Goal: Task Accomplishment & Management: Use online tool/utility

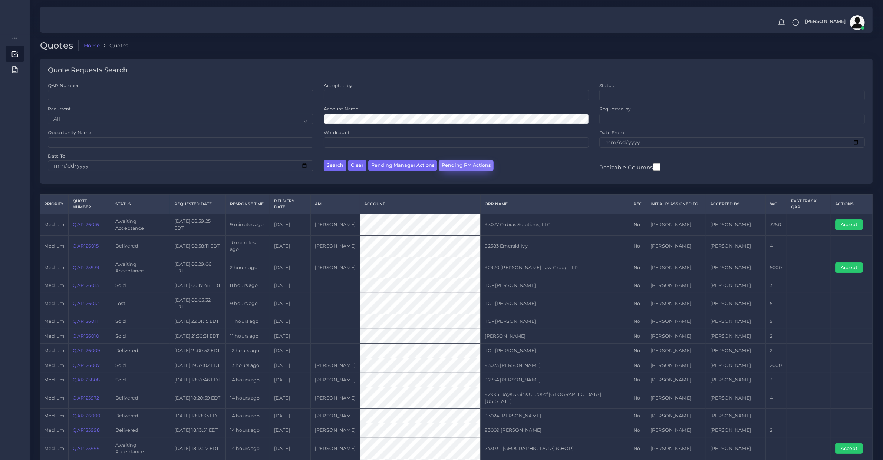
click at [464, 163] on button "Pending PM Actions" at bounding box center [466, 165] width 55 height 11
select select "awaiting_acceptance"
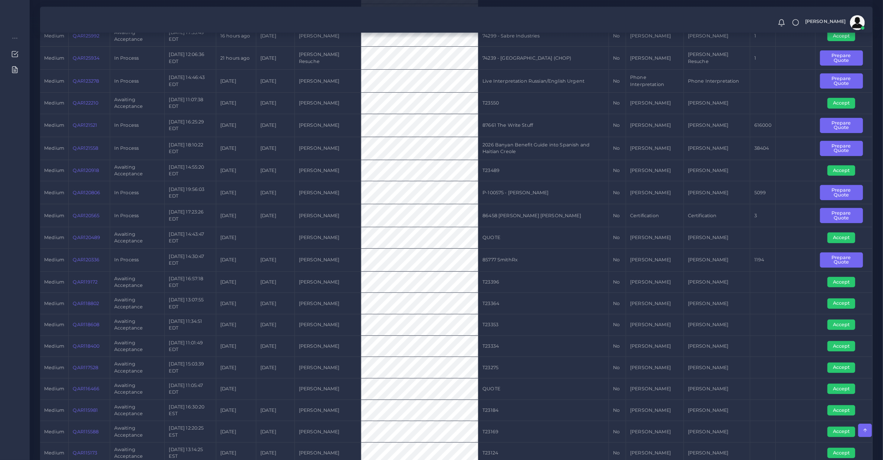
scroll to position [77, 0]
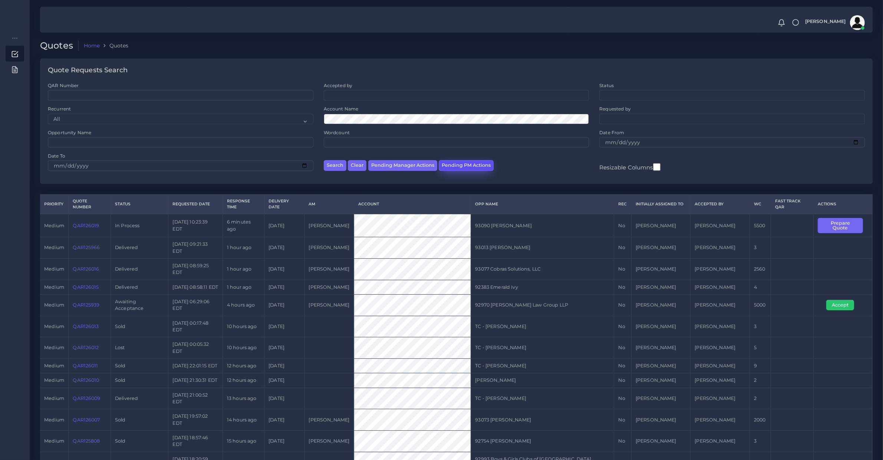
click at [461, 169] on button "Pending PM Actions" at bounding box center [466, 165] width 55 height 11
select select "awaiting_acceptance"
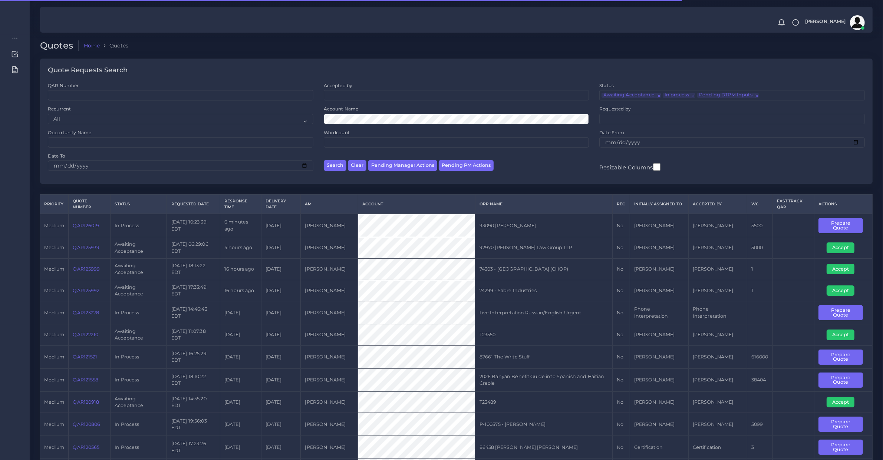
click at [413, 159] on div "Search Clear Pending Manager Actions Pending PM Actions" at bounding box center [457, 164] width 276 height 23
click at [416, 164] on button "Pending Manager Actions" at bounding box center [402, 165] width 69 height 11
select select "awaiting_manager_initial_review"
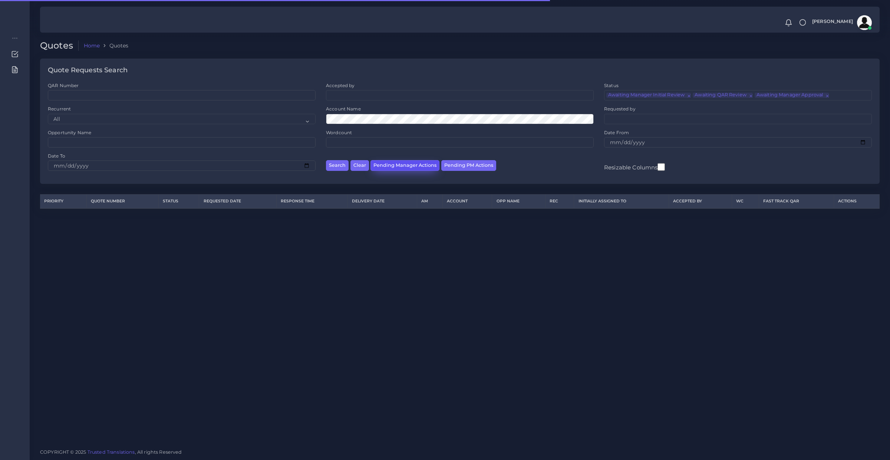
click at [394, 167] on button "Pending Manager Actions" at bounding box center [405, 165] width 69 height 11
select select "awaiting_manager_initial_review"
click at [394, 167] on button "Pending Manager Actions" at bounding box center [405, 165] width 69 height 11
select select "awaiting_manager_initial_review"
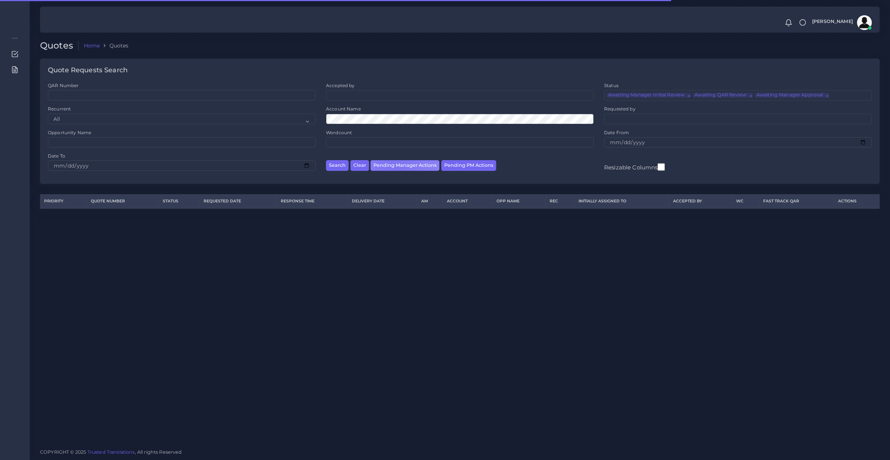
scroll to position [17, 0]
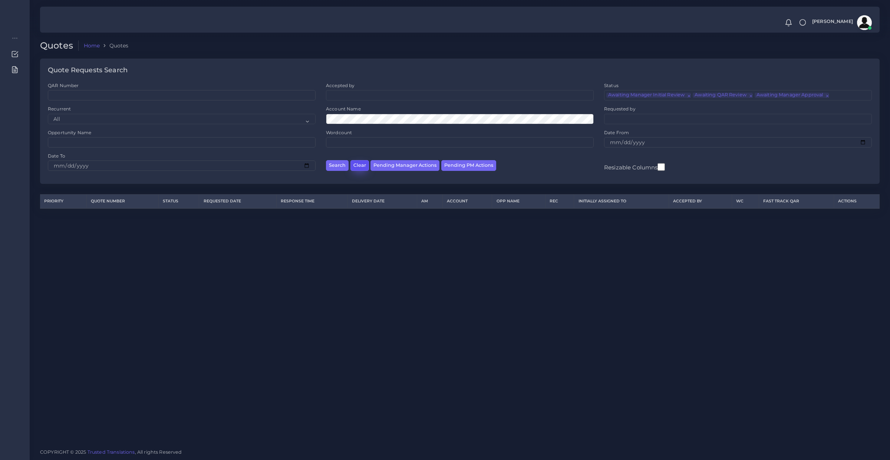
click at [355, 166] on button "Clear" at bounding box center [359, 165] width 19 height 11
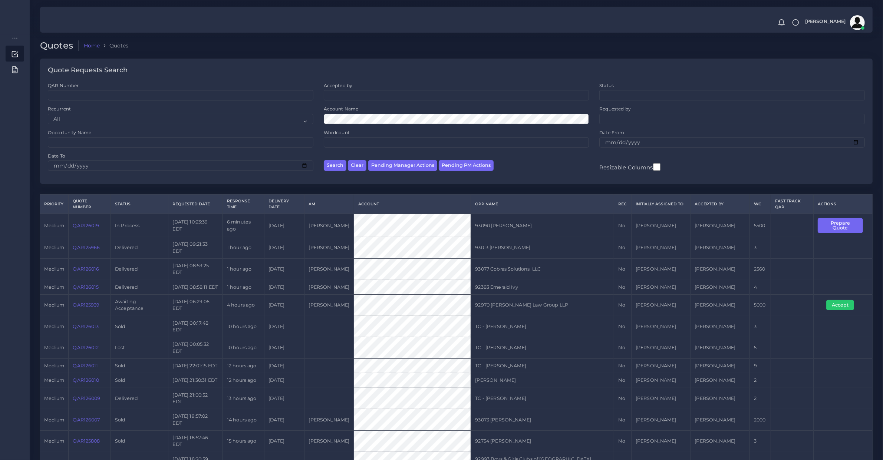
click at [483, 294] on td "92383 Emerald Ivy" at bounding box center [542, 287] width 143 height 14
click at [451, 164] on button "Pending PM Actions" at bounding box center [466, 165] width 55 height 11
select select "awaiting_acceptance"
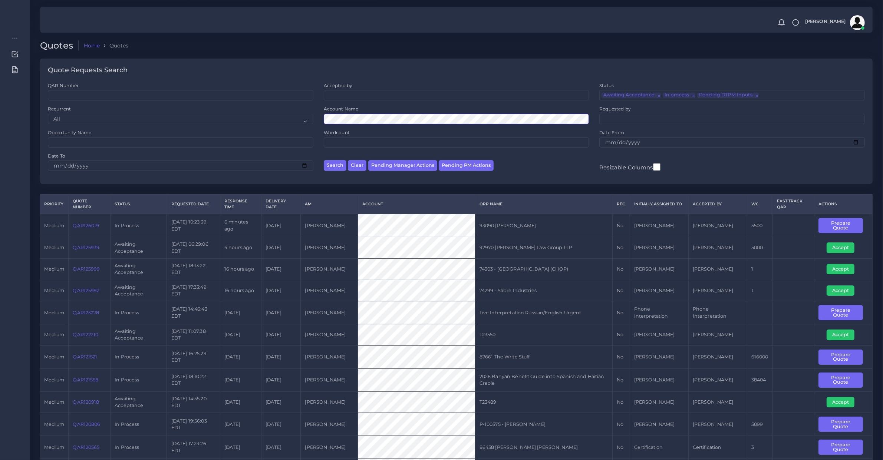
click at [324, 160] on button "Search" at bounding box center [335, 165] width 23 height 11
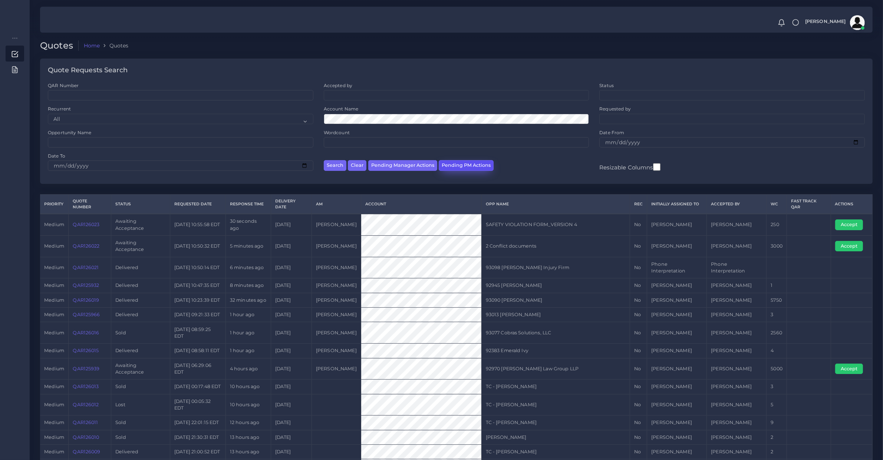
click at [477, 165] on button "Pending PM Actions" at bounding box center [466, 165] width 55 height 11
select select "awaiting_acceptance"
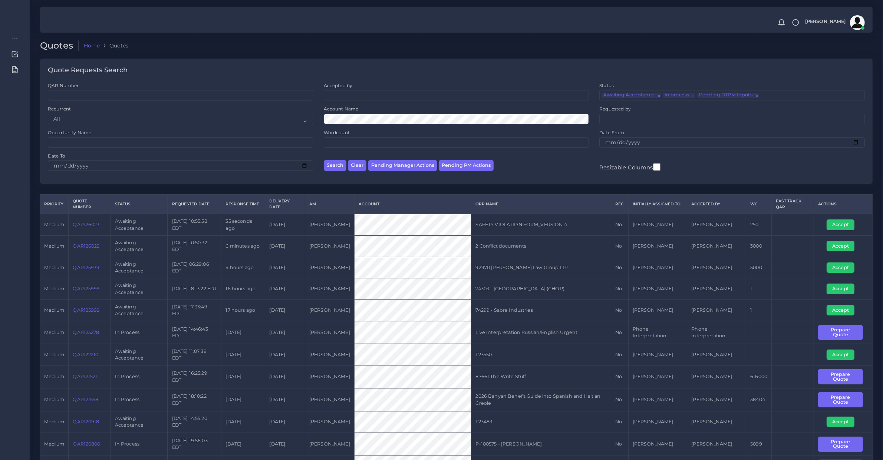
click at [520, 195] on th "Opp Name" at bounding box center [541, 204] width 140 height 19
click at [95, 253] on td "QAR126022" at bounding box center [90, 247] width 42 height 22
copy link "QAR126022"
drag, startPoint x: 848, startPoint y: 246, endPoint x: 833, endPoint y: 246, distance: 15.2
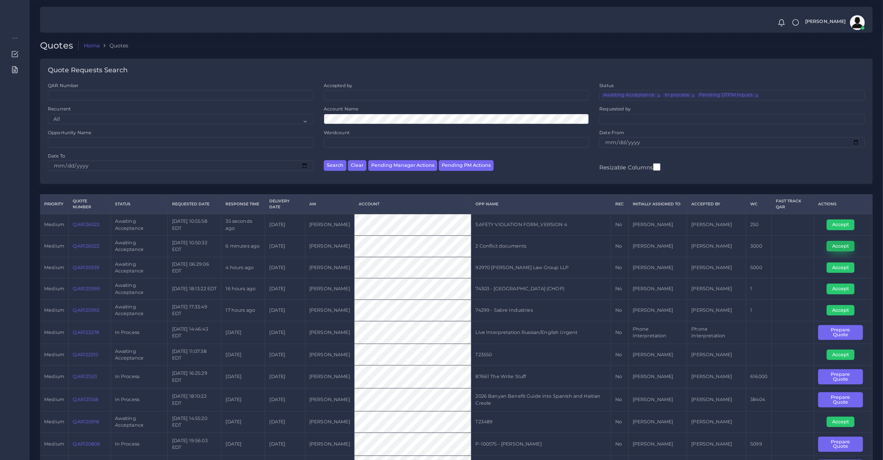
click at [848, 246] on button "Accept" at bounding box center [841, 246] width 28 height 10
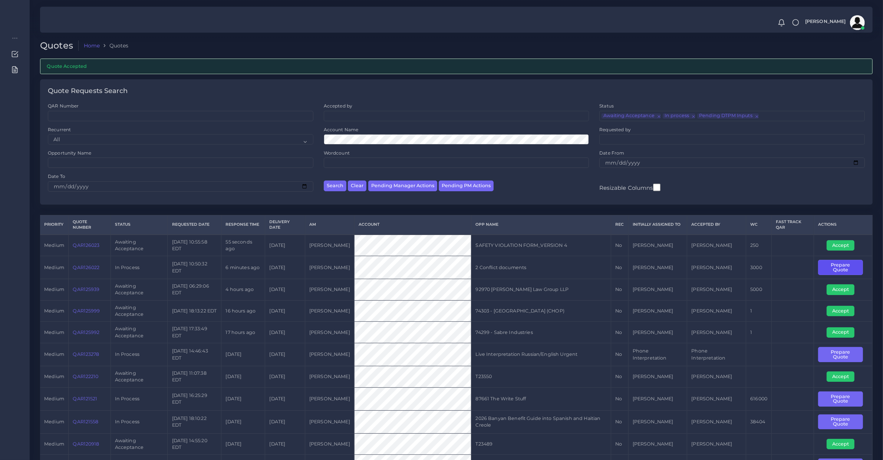
drag, startPoint x: 845, startPoint y: 271, endPoint x: 781, endPoint y: 253, distance: 66.2
click at [845, 271] on button "Prepare Quote" at bounding box center [840, 267] width 45 height 15
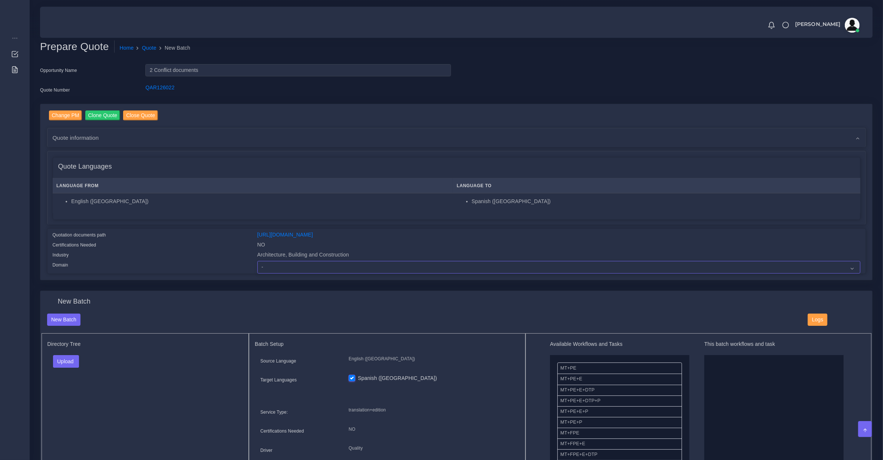
click at [272, 268] on select "- Advertising and Media Agriculture, Forestry and Fishing Architecture, Buildin…" at bounding box center [558, 267] width 603 height 13
select select "Architecture, Building and Construction"
click at [257, 261] on select "- Advertising and Media Agriculture, Forestry and Fishing Architecture, Buildin…" at bounding box center [558, 267] width 603 height 13
click at [262, 233] on link "[URL][DOMAIN_NAME]" at bounding box center [285, 235] width 56 height 6
click at [76, 135] on span "Quote information" at bounding box center [76, 138] width 46 height 9
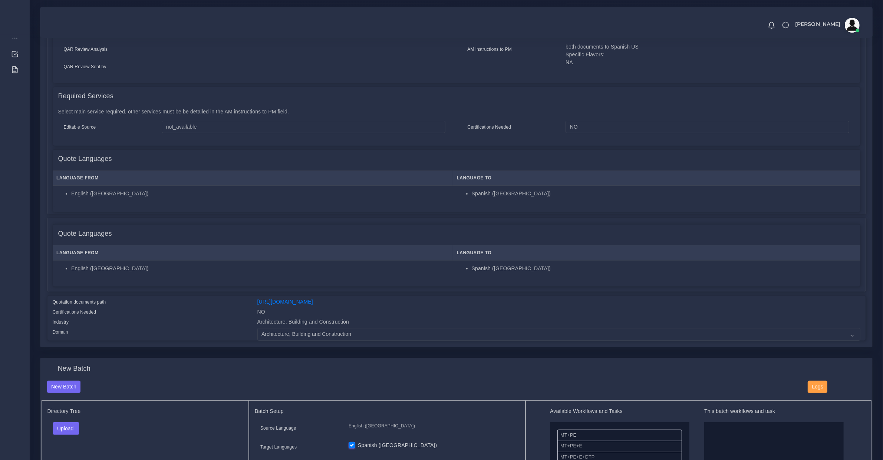
scroll to position [464, 0]
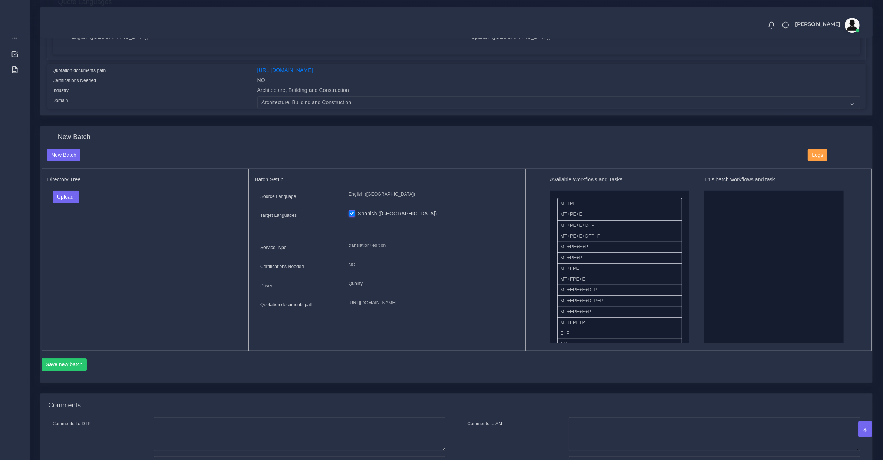
drag, startPoint x: 527, startPoint y: 239, endPoint x: 548, endPoint y: 241, distance: 20.9
click at [527, 239] on div "Available Workflows and Tasks MT+PE MT+PE+E MT+PE+E+DTP MT+PE+E+DTP+P MT+PE+E+P…" at bounding box center [699, 260] width 346 height 182
drag, startPoint x: 587, startPoint y: 269, endPoint x: 764, endPoint y: 256, distance: 177.4
drag, startPoint x: 585, startPoint y: 300, endPoint x: 792, endPoint y: 256, distance: 211.5
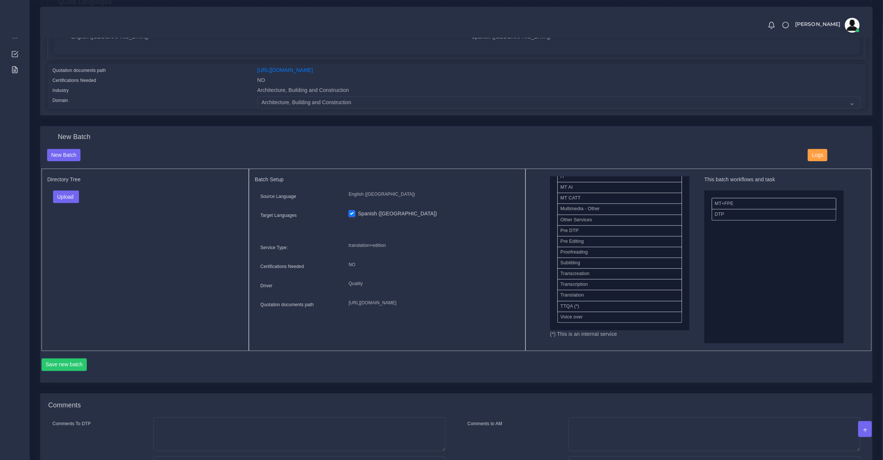
scroll to position [344, 0]
drag, startPoint x: 579, startPoint y: 230, endPoint x: 733, endPoint y: 193, distance: 158.6
click at [64, 197] on button "Upload" at bounding box center [66, 197] width 26 height 13
click at [69, 226] on label "Files" at bounding box center [78, 224] width 51 height 9
click at [62, 200] on button "Upload" at bounding box center [66, 197] width 26 height 13
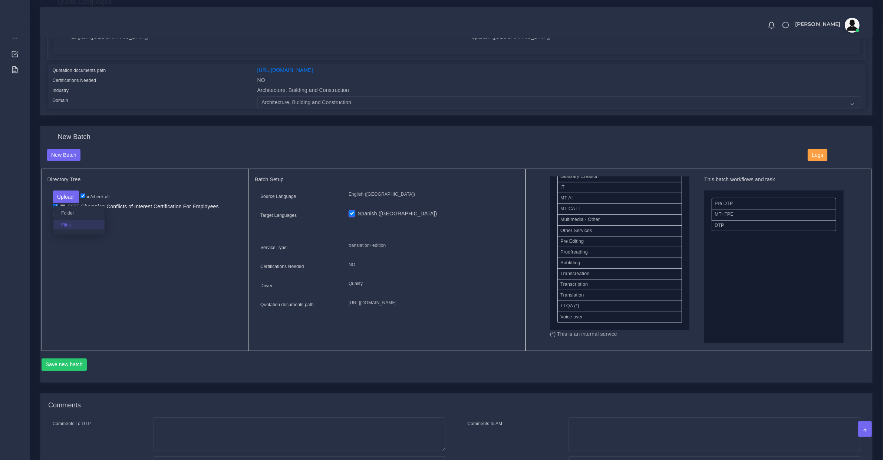
click at [67, 222] on label "Files" at bounding box center [78, 224] width 51 height 9
click at [69, 360] on button "Save new batch" at bounding box center [65, 365] width 46 height 13
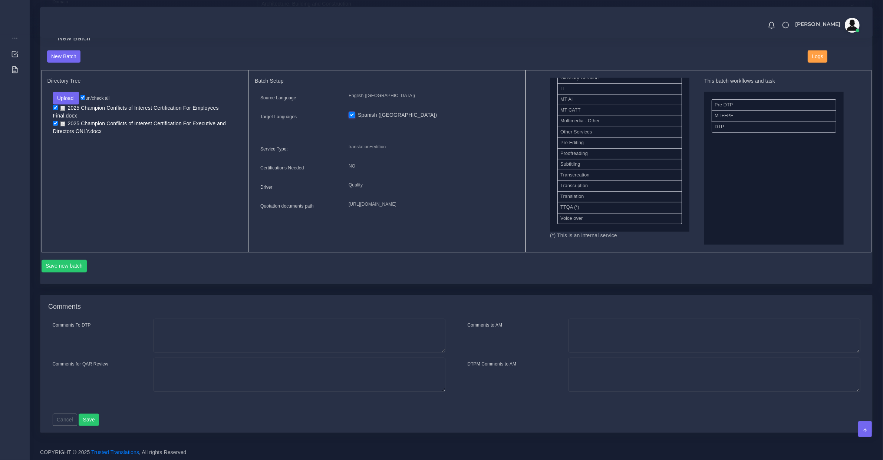
scroll to position [408, 0]
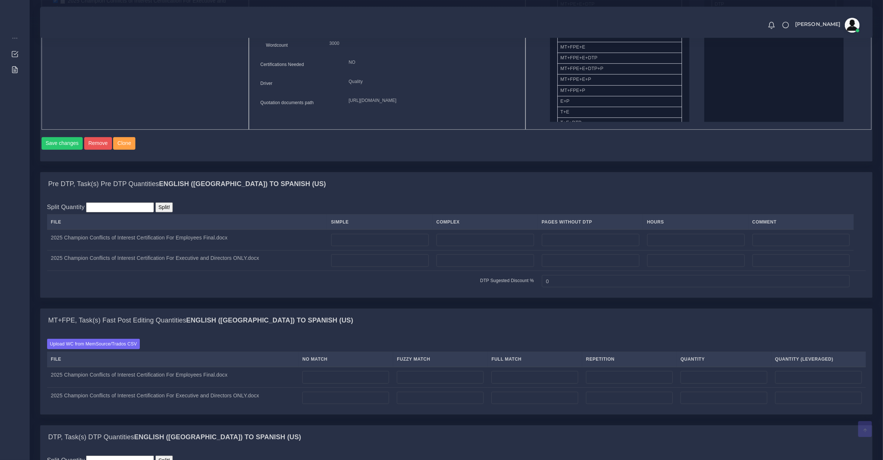
scroll to position [309, 0]
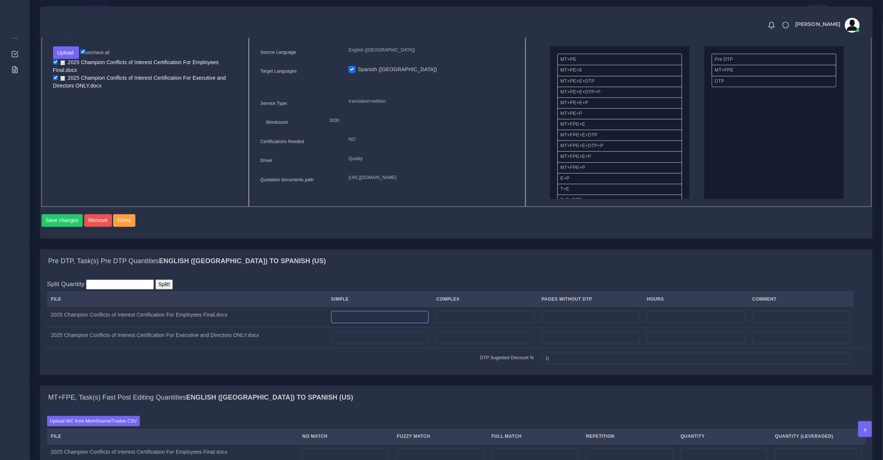
click at [358, 322] on input "number" at bounding box center [380, 317] width 98 height 13
type input "2"
click at [374, 344] on input "number" at bounding box center [380, 338] width 98 height 13
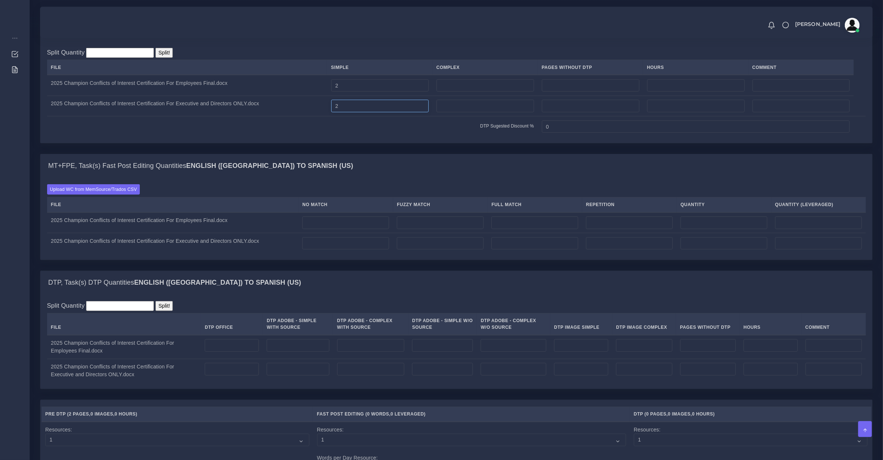
type input "2"
click at [237, 344] on td at bounding box center [232, 347] width 62 height 24
click at [241, 352] on input "number" at bounding box center [232, 345] width 54 height 13
type input "2"
click at [236, 383] on td at bounding box center [232, 371] width 62 height 24
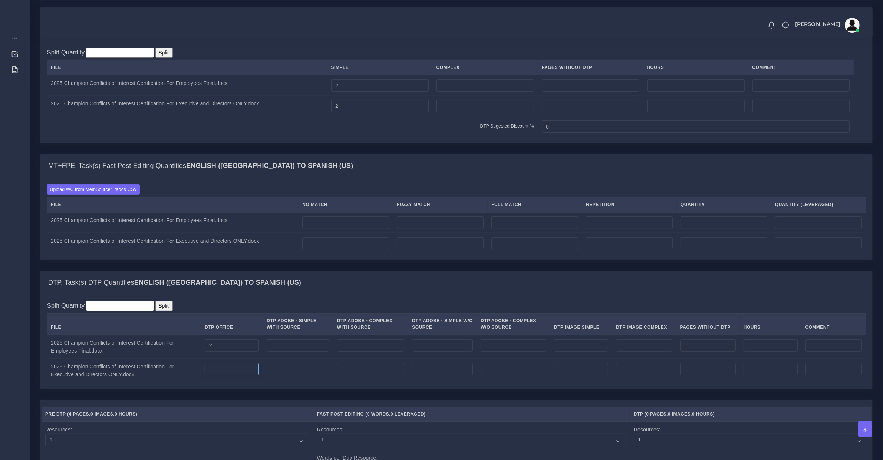
click at [236, 376] on input "number" at bounding box center [232, 369] width 54 height 13
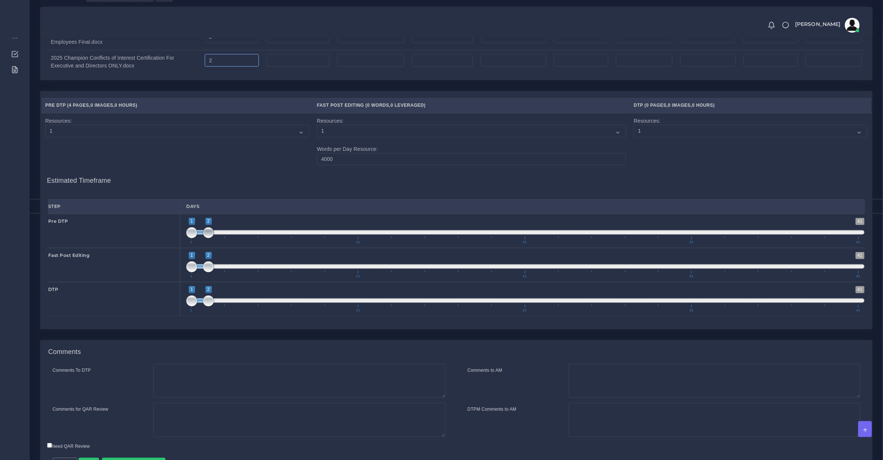
type input "2"
type input "1;1"
drag, startPoint x: 210, startPoint y: 240, endPoint x: 187, endPoint y: 256, distance: 28.5
click at [185, 244] on div "1 41 1 1 1 — 1 1 11 21 31 41 1;1" at bounding box center [525, 231] width 690 height 34
drag, startPoint x: 188, startPoint y: 308, endPoint x: 203, endPoint y: 309, distance: 14.9
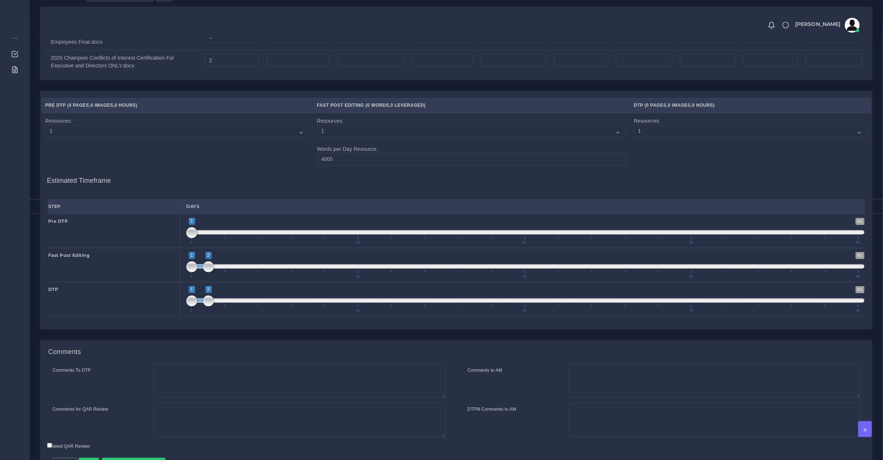
click at [201, 308] on div "1 41 1 2 1 — 2 1 11 21 31 41 1;2" at bounding box center [525, 299] width 690 height 34
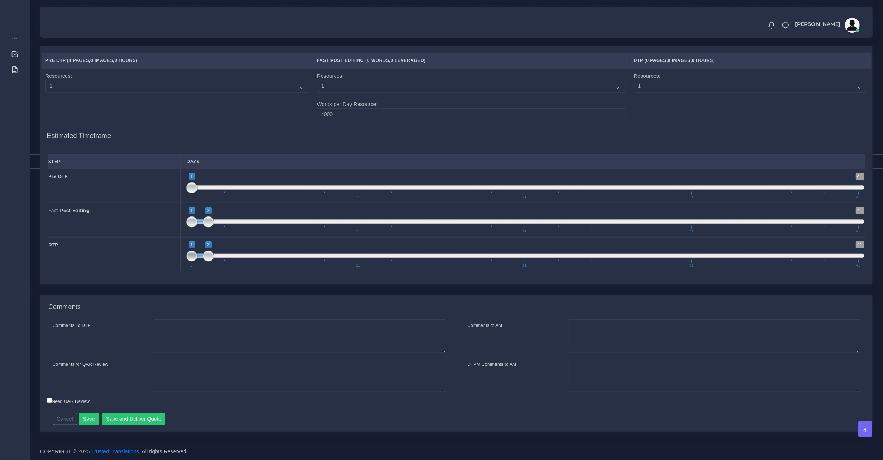
type input "2;2"
drag, startPoint x: 192, startPoint y: 260, endPoint x: 212, endPoint y: 261, distance: 20.1
click at [212, 257] on span at bounding box center [208, 256] width 11 height 11
click at [88, 415] on button "Save" at bounding box center [89, 419] width 20 height 13
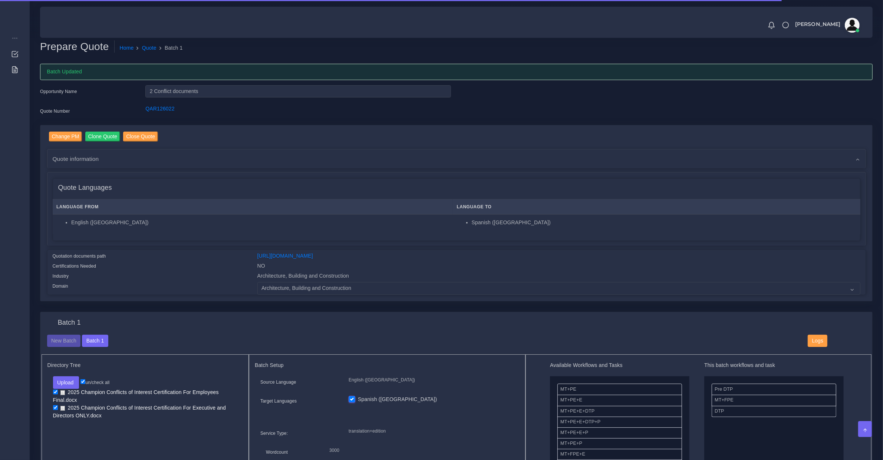
scroll to position [386, 0]
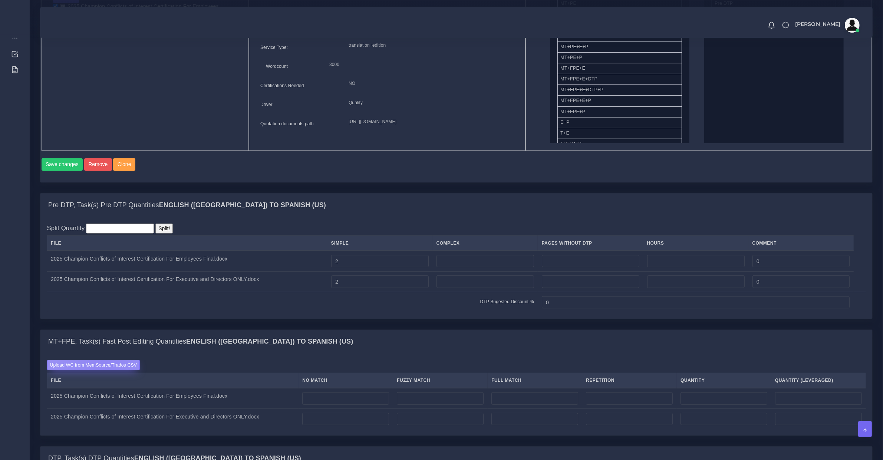
click at [102, 368] on label "Upload WC from MemSource/Trados CSV" at bounding box center [93, 365] width 93 height 10
click at [0, 0] on input "Upload WC from MemSource/Trados CSV" at bounding box center [0, 0] width 0 height 0
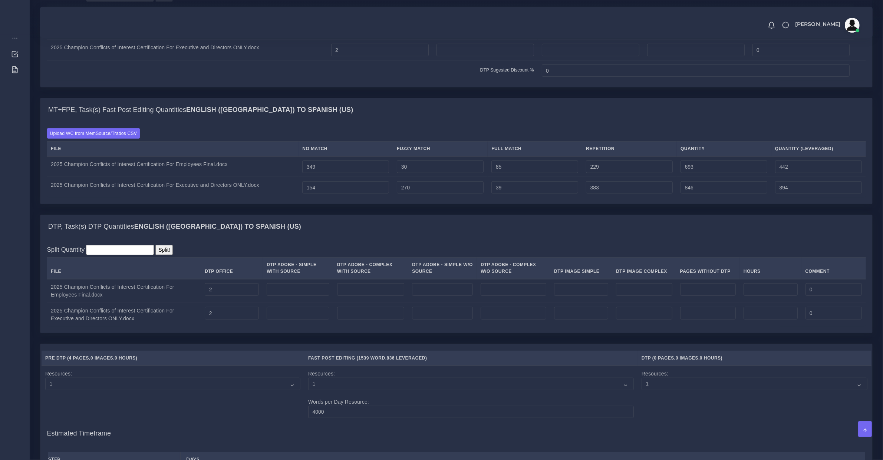
scroll to position [925, 0]
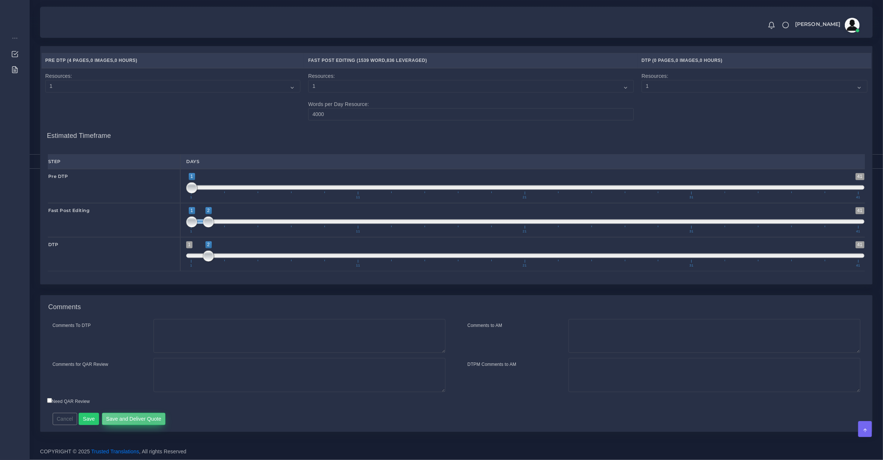
click at [150, 423] on button "Save and Deliver Quote" at bounding box center [134, 419] width 64 height 13
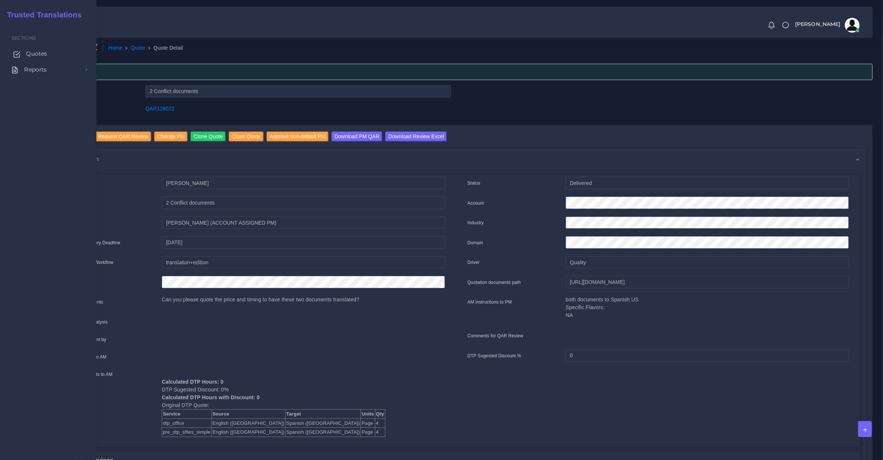
click at [26, 55] on span "Quotes" at bounding box center [36, 54] width 21 height 8
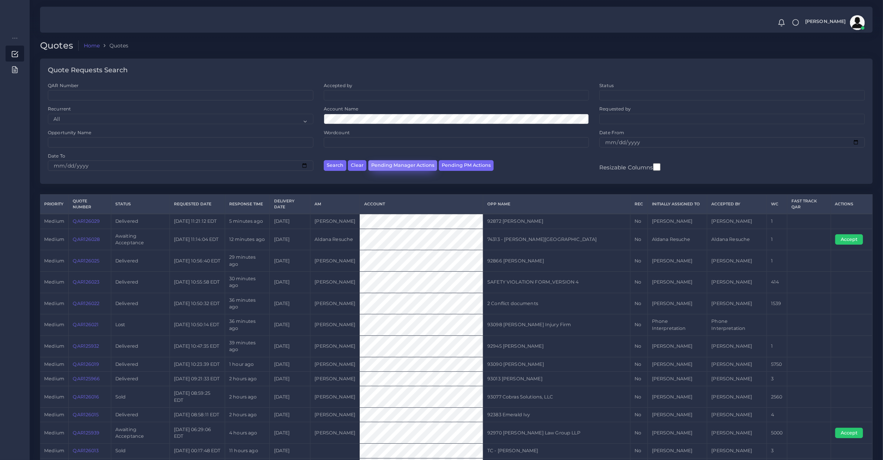
click at [424, 170] on button "Pending Manager Actions" at bounding box center [402, 165] width 69 height 11
select select "awaiting_manager_initial_review"
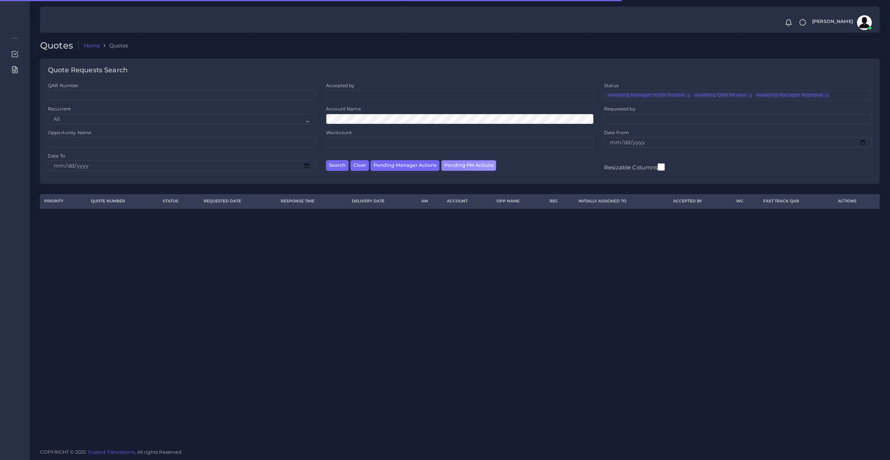
click at [449, 169] on button "Pending PM Actions" at bounding box center [468, 165] width 55 height 11
select select "awaiting_acceptance"
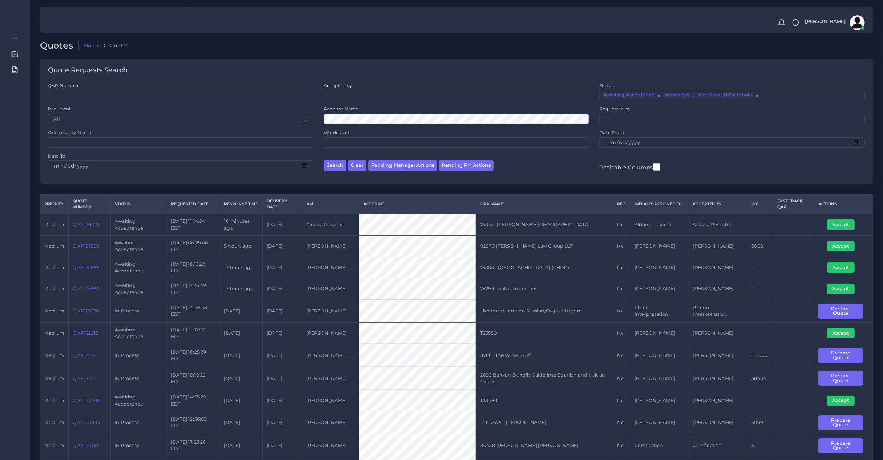
click at [324, 160] on button "Search" at bounding box center [335, 165] width 23 height 11
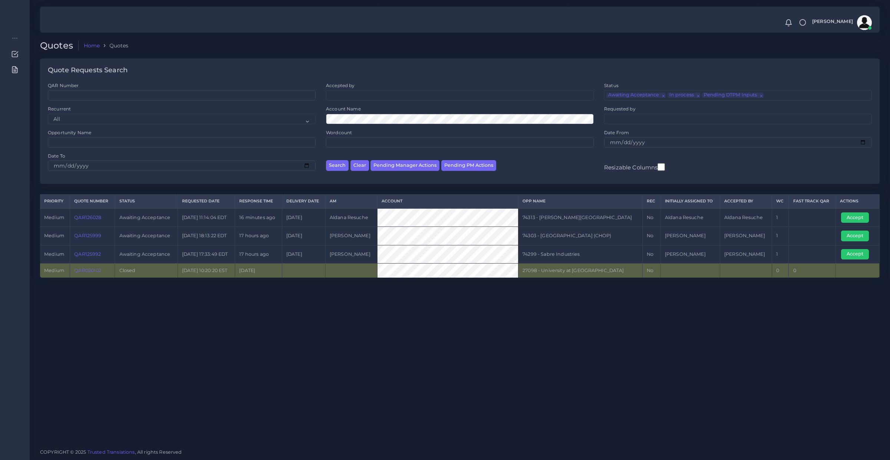
click at [417, 349] on div "Quotes Home Quotes Quote Requests Search QAR Number Accepted by All Mirta Zoia" at bounding box center [460, 221] width 860 height 443
